Goal: Information Seeking & Learning: Learn about a topic

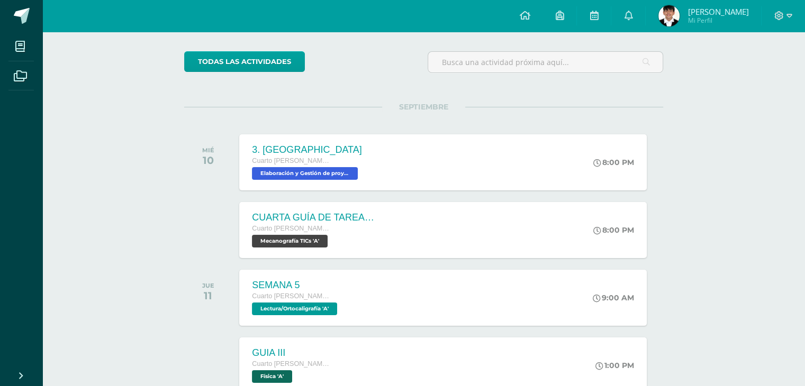
scroll to position [72, 0]
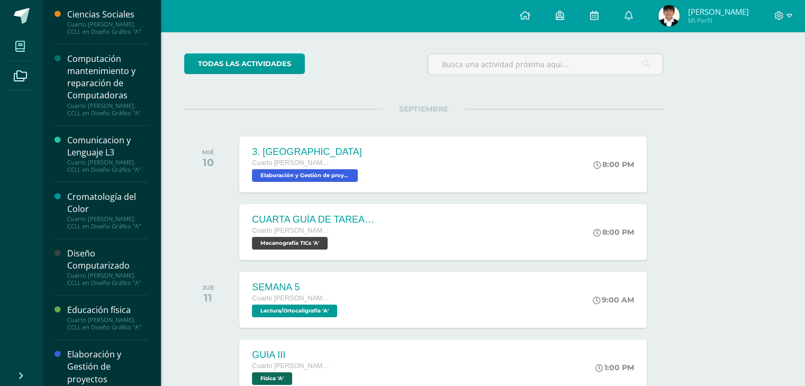
click at [17, 54] on span at bounding box center [20, 46] width 24 height 24
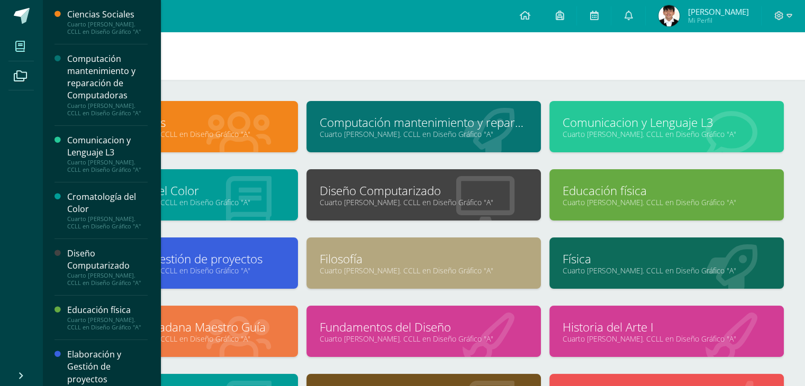
click at [661, 79] on h1 "Mis cursos" at bounding box center [423, 56] width 737 height 48
click at [585, 84] on div "Ciencias Sociales Cuarto [PERSON_NAME]. CCLL en Diseño Gráfico "A" Computación …" at bounding box center [423, 330] width 762 height 501
click at [371, 257] on link "Filosofía" at bounding box center [424, 259] width 208 height 16
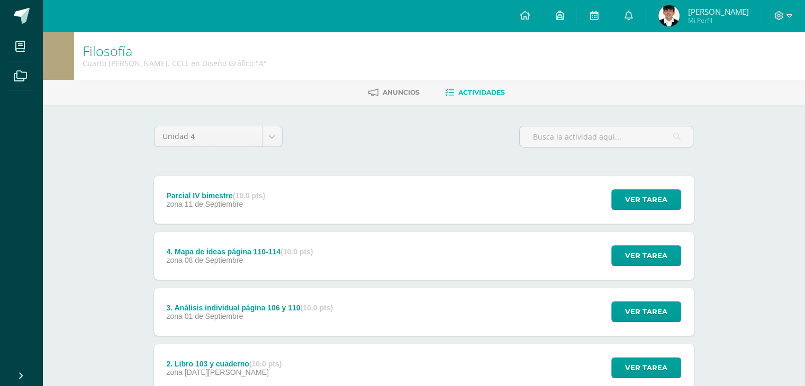
click at [208, 191] on div "Parcial IV bimestre (10.0 pts)" at bounding box center [215, 195] width 99 height 8
